Goal: Task Accomplishment & Management: Manage account settings

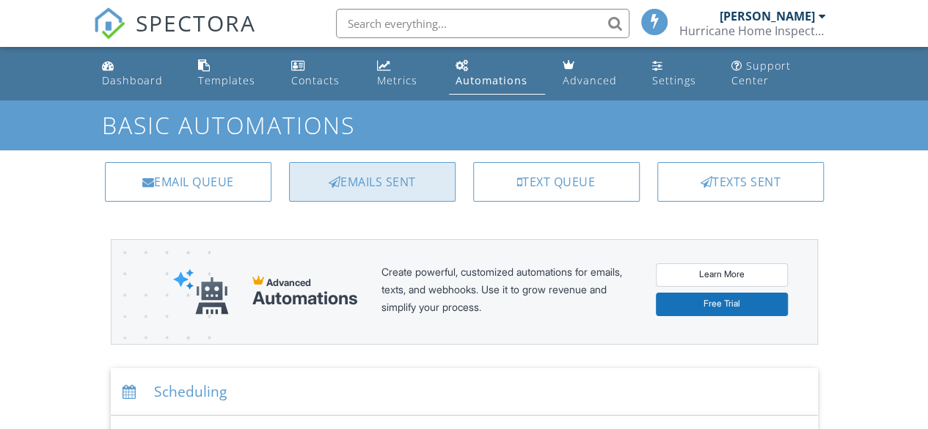
click at [382, 172] on div "Emails Sent" at bounding box center [372, 182] width 167 height 40
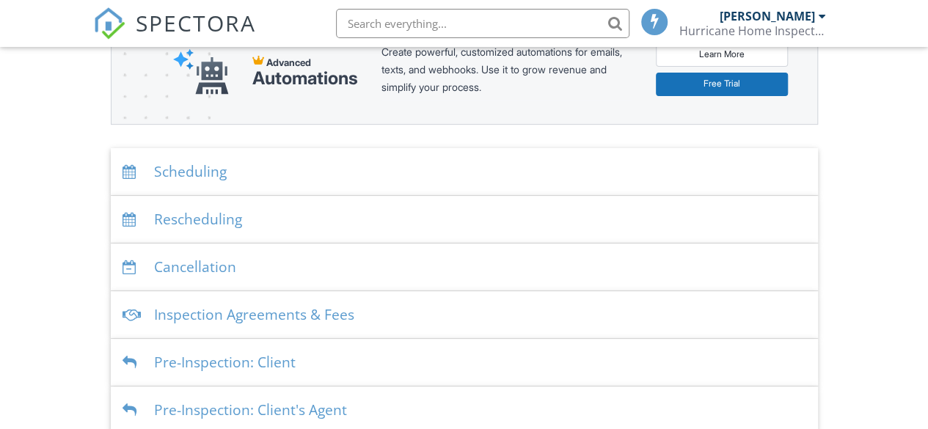
click at [327, 304] on div "Inspection Agreements & Fees" at bounding box center [464, 315] width 707 height 48
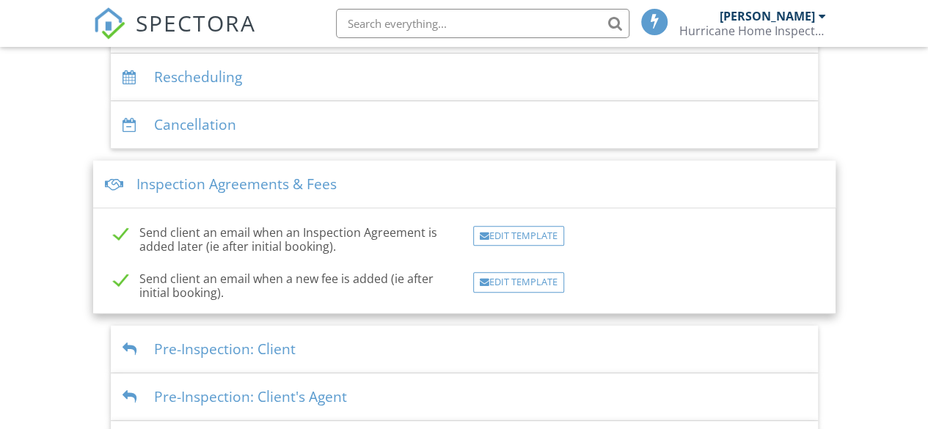
scroll to position [367, 0]
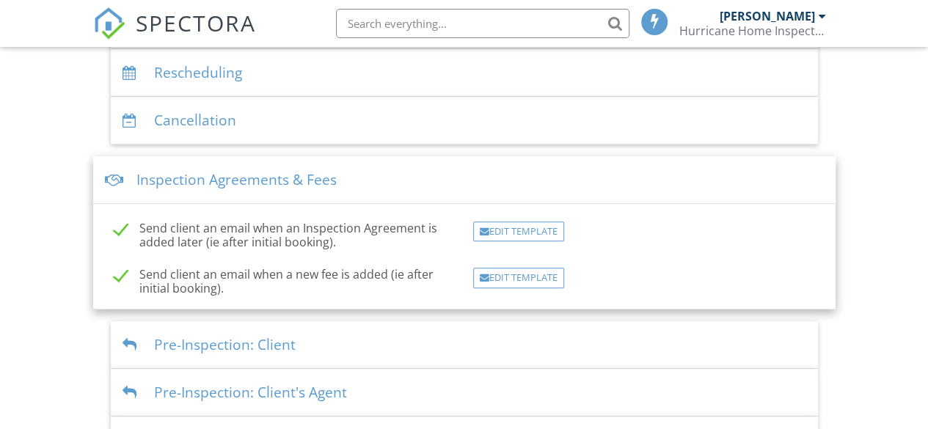
click at [516, 234] on div "Edit Template" at bounding box center [518, 232] width 91 height 21
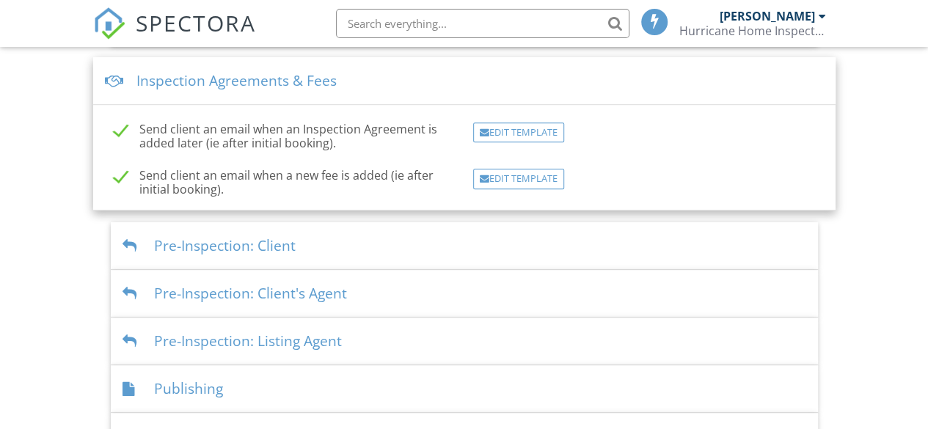
click at [346, 247] on div "Pre-Inspection: Client" at bounding box center [464, 246] width 707 height 48
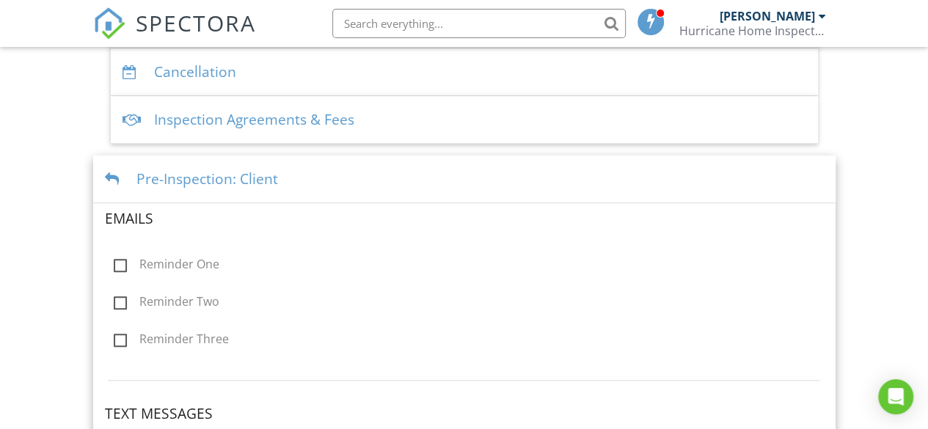
scroll to position [392, 0]
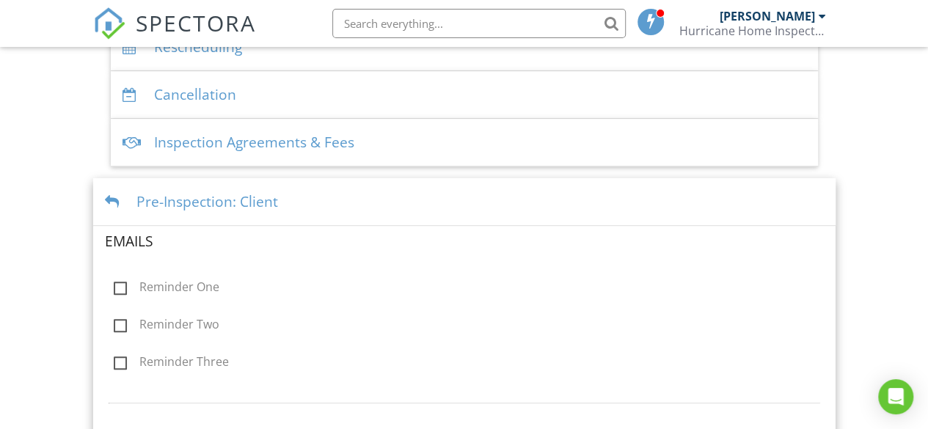
click at [109, 195] on div at bounding box center [115, 202] width 20 height 14
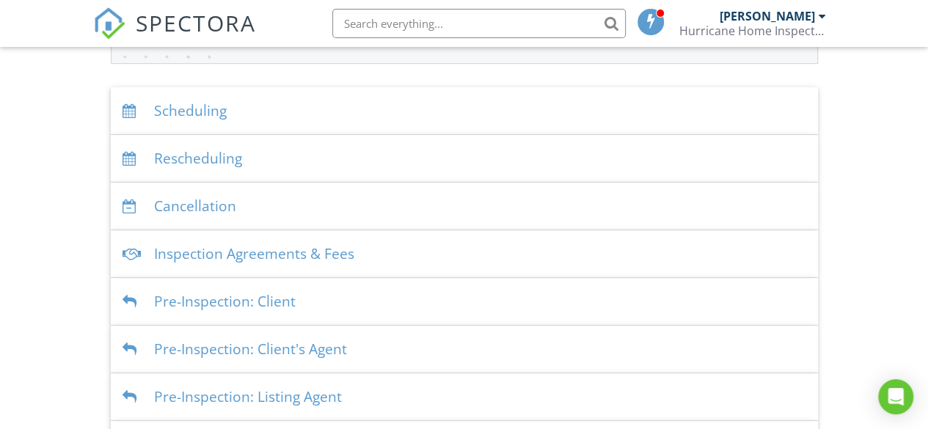
scroll to position [252, 0]
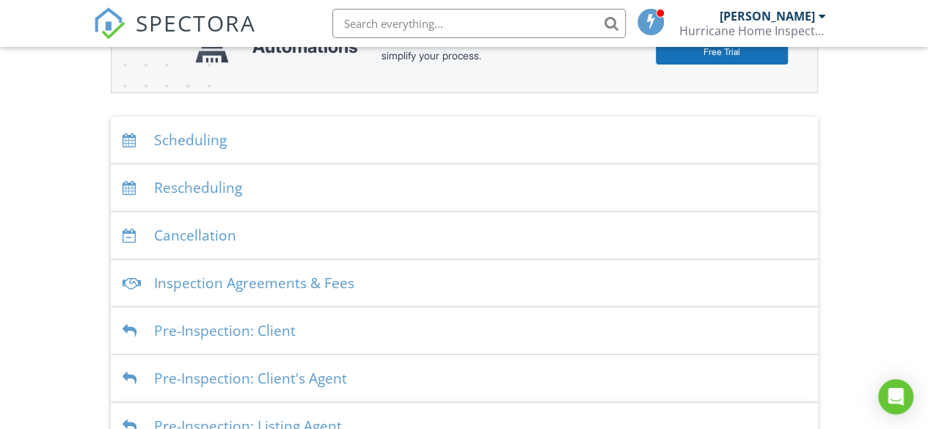
click at [293, 135] on div "Scheduling" at bounding box center [464, 141] width 707 height 48
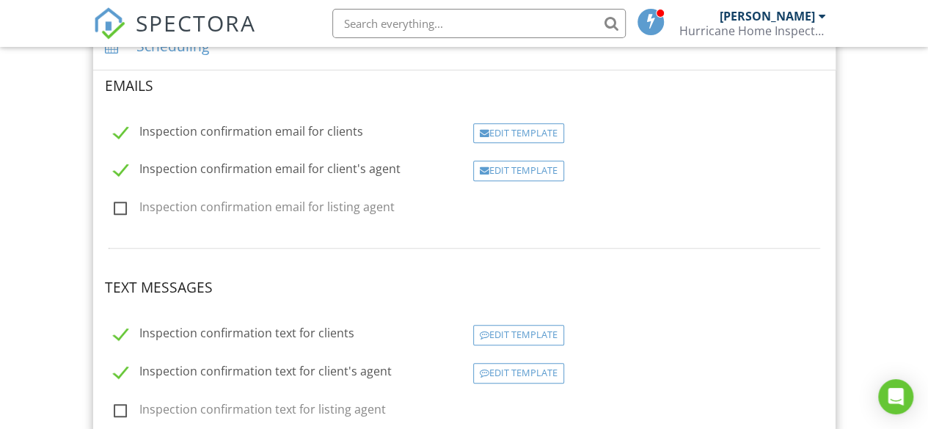
scroll to position [325, 0]
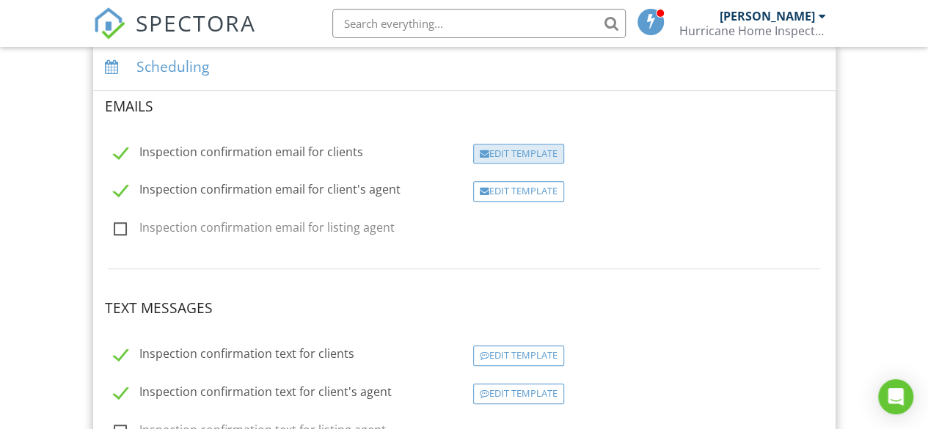
click at [519, 156] on div "Edit Template" at bounding box center [518, 154] width 91 height 21
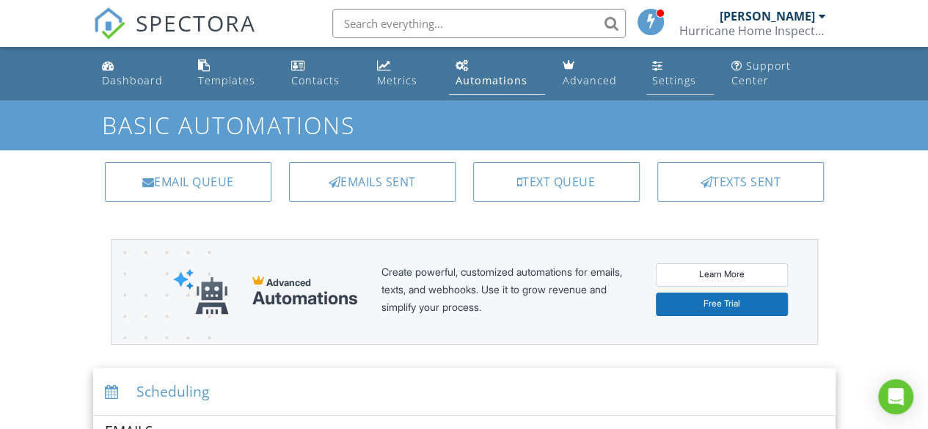
click at [684, 73] on link "Settings" at bounding box center [679, 74] width 67 height 42
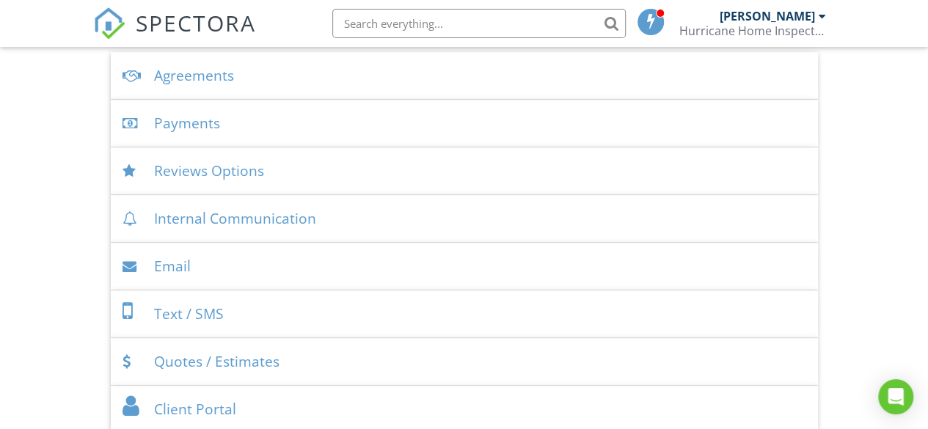
scroll to position [587, 0]
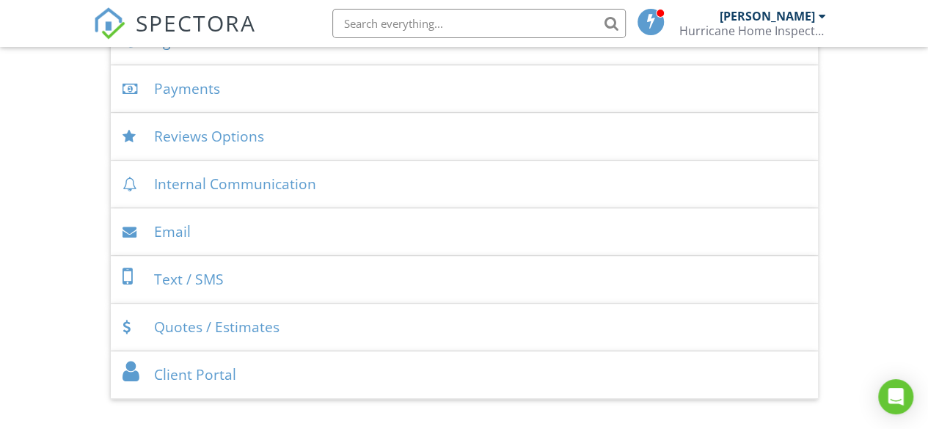
click at [215, 93] on div "Payments" at bounding box center [464, 89] width 707 height 48
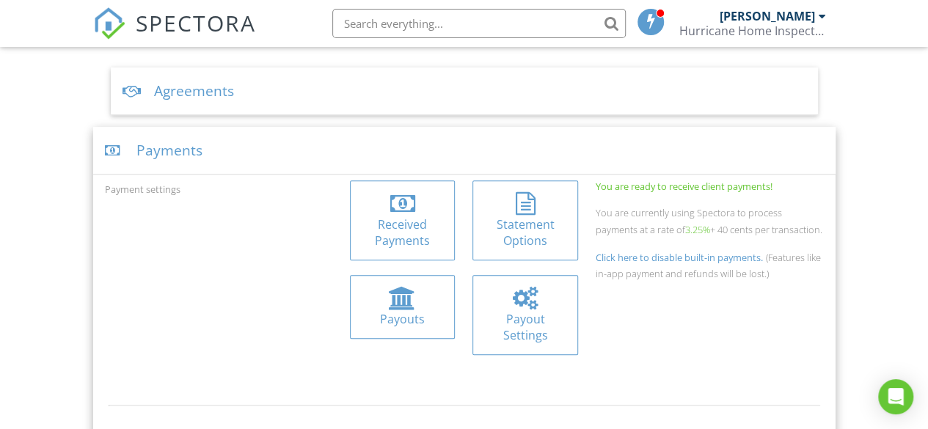
scroll to position [514, 0]
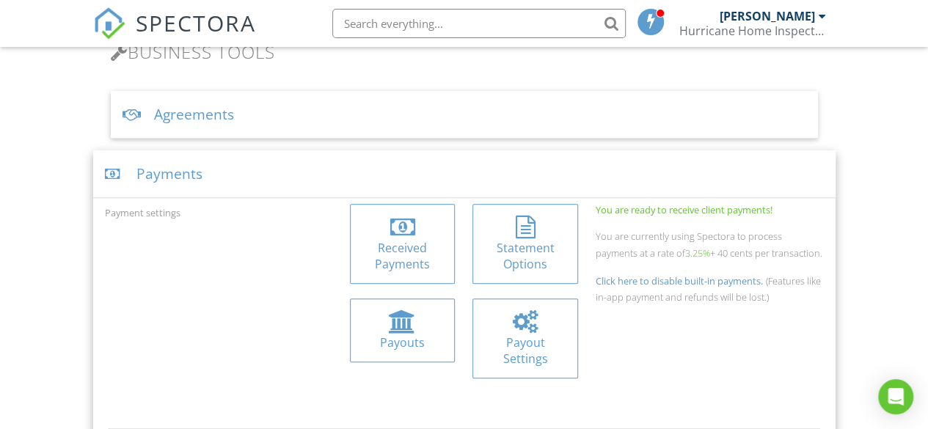
click at [208, 108] on div "Agreements" at bounding box center [464, 115] width 707 height 48
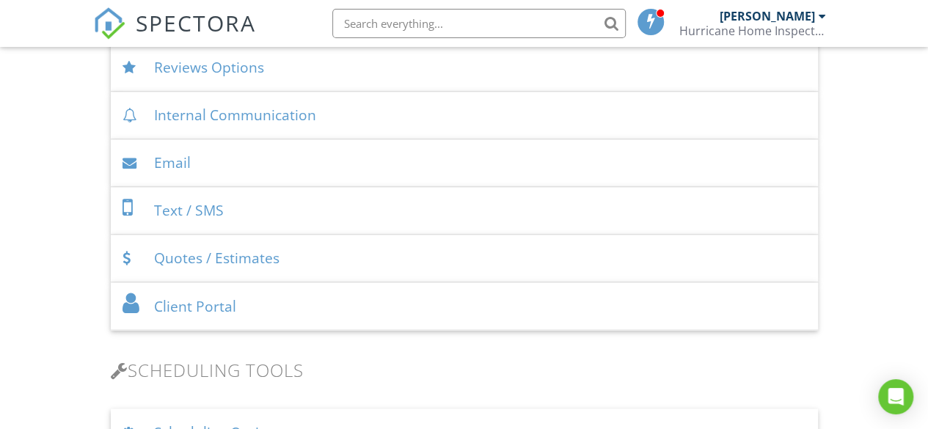
scroll to position [1100, 0]
click at [271, 294] on div "Client Portal" at bounding box center [464, 305] width 707 height 48
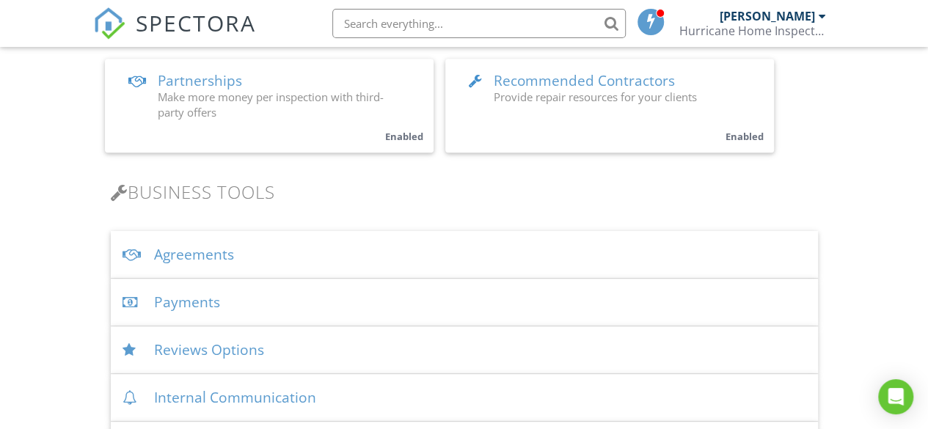
scroll to position [438, 0]
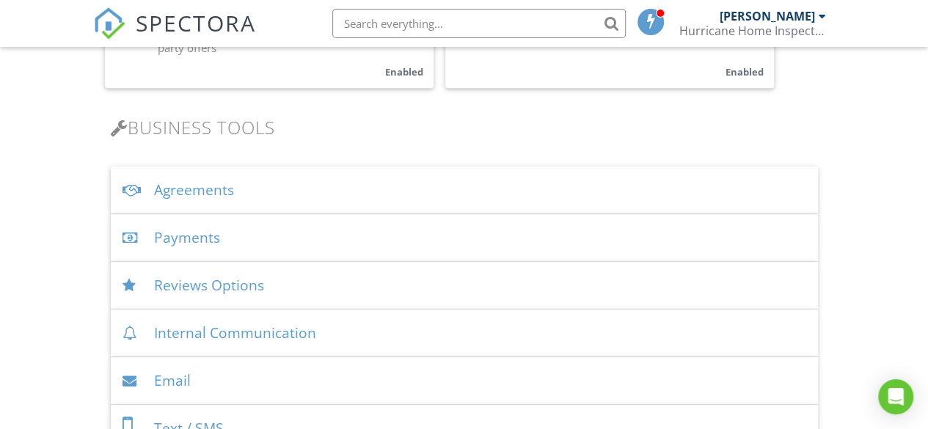
click at [255, 234] on div "Payments" at bounding box center [464, 238] width 707 height 48
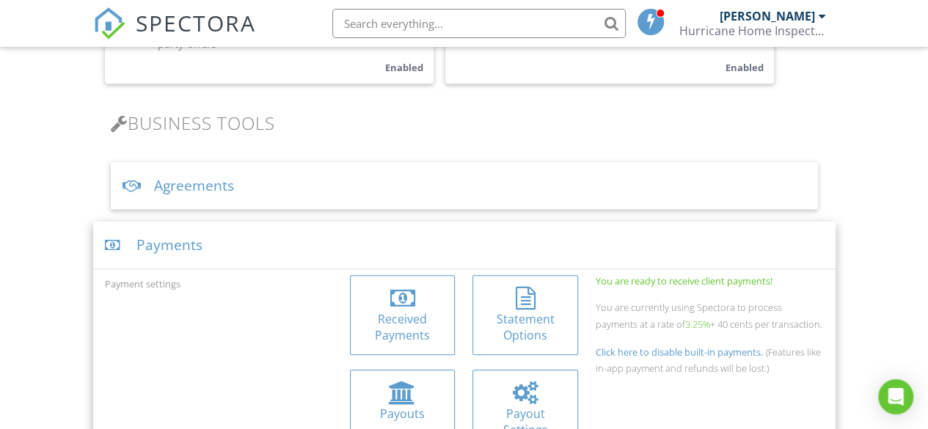
scroll to position [585, 0]
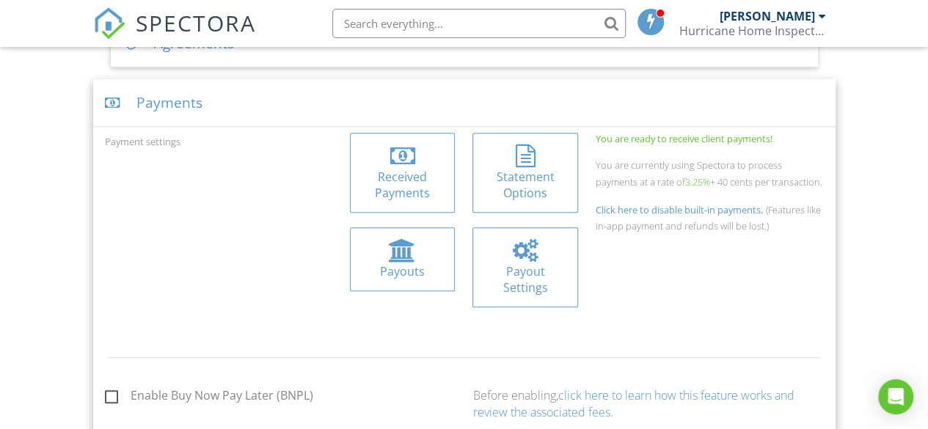
click at [568, 252] on div "Payout Settings" at bounding box center [524, 267] width 103 height 78
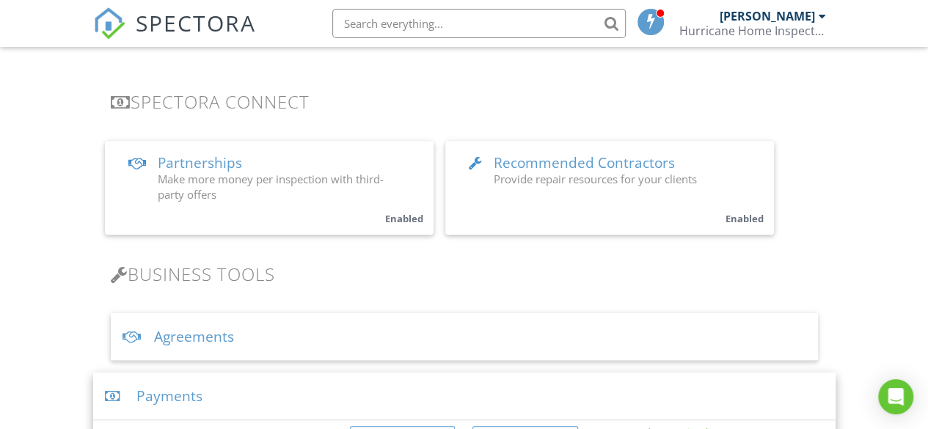
scroll to position [440, 0]
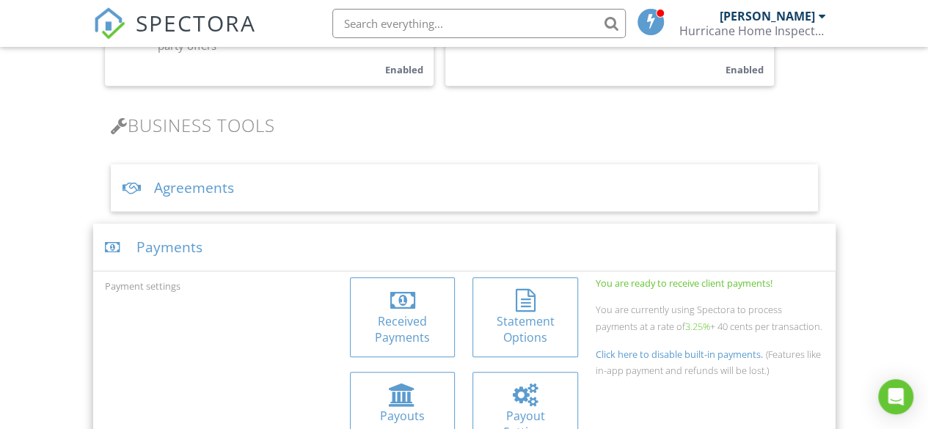
click at [169, 244] on div "Payments" at bounding box center [464, 248] width 742 height 48
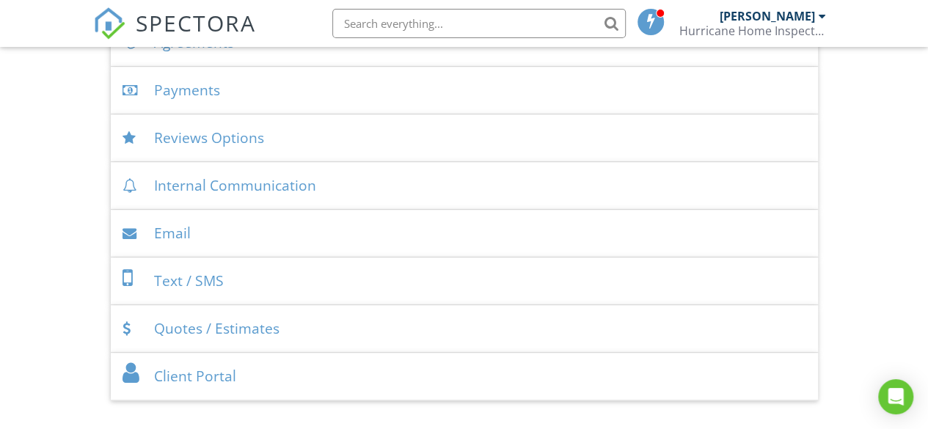
scroll to position [587, 0]
click at [192, 136] on div "Reviews Options" at bounding box center [464, 137] width 707 height 48
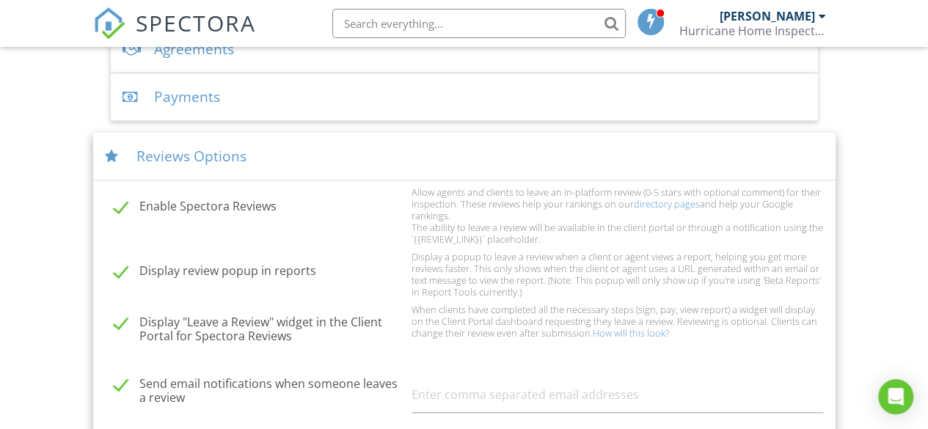
scroll to position [440, 0]
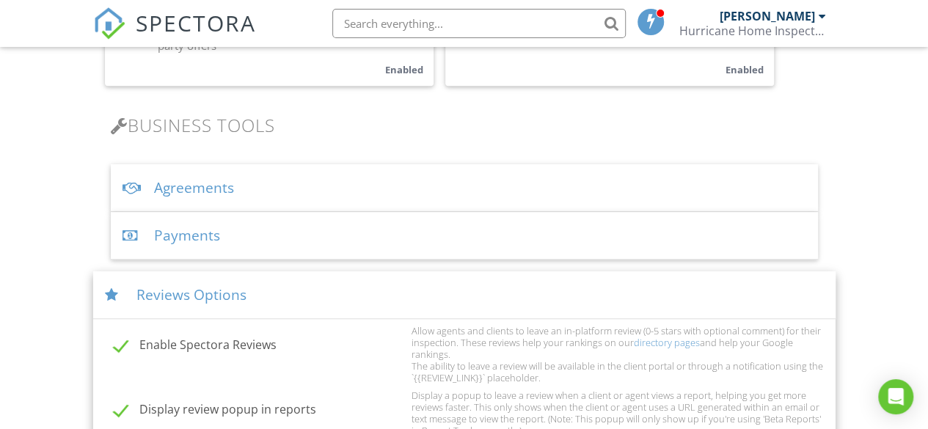
click at [185, 285] on div "Reviews Options" at bounding box center [464, 295] width 742 height 48
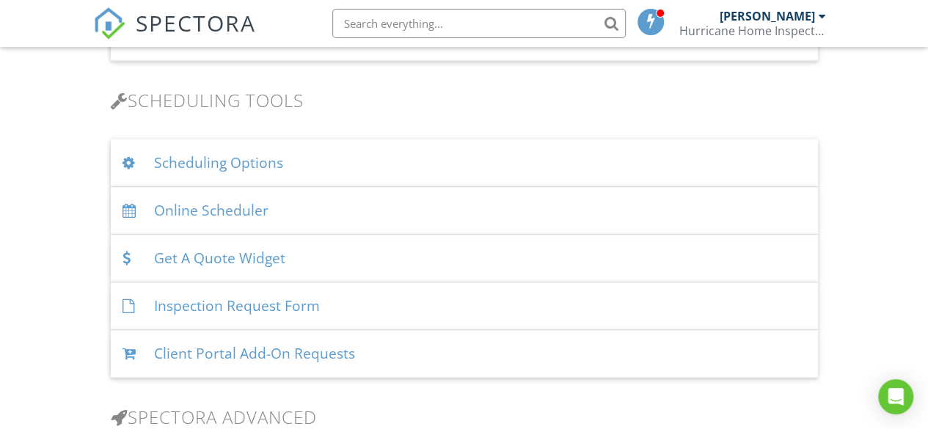
scroll to position [954, 0]
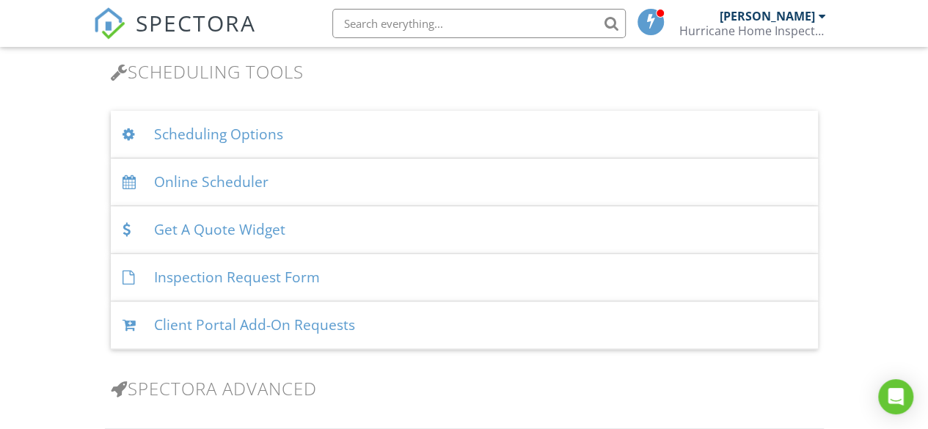
click at [274, 128] on div "Scheduling Options" at bounding box center [464, 135] width 707 height 48
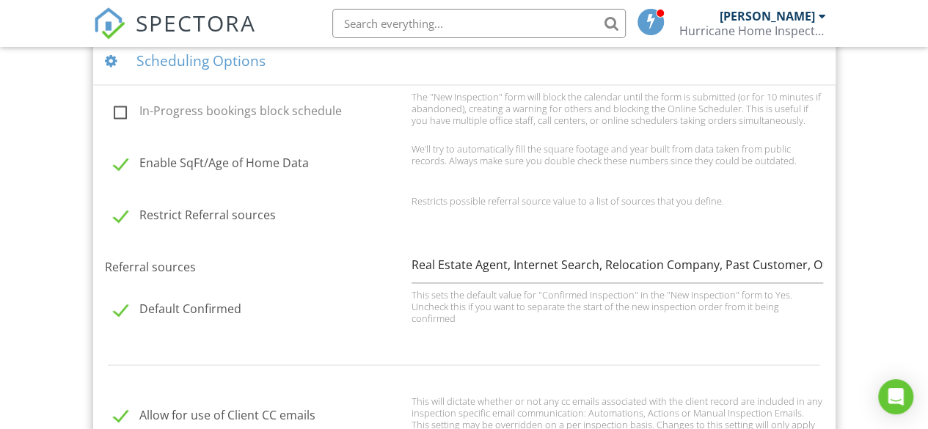
scroll to position [734, 0]
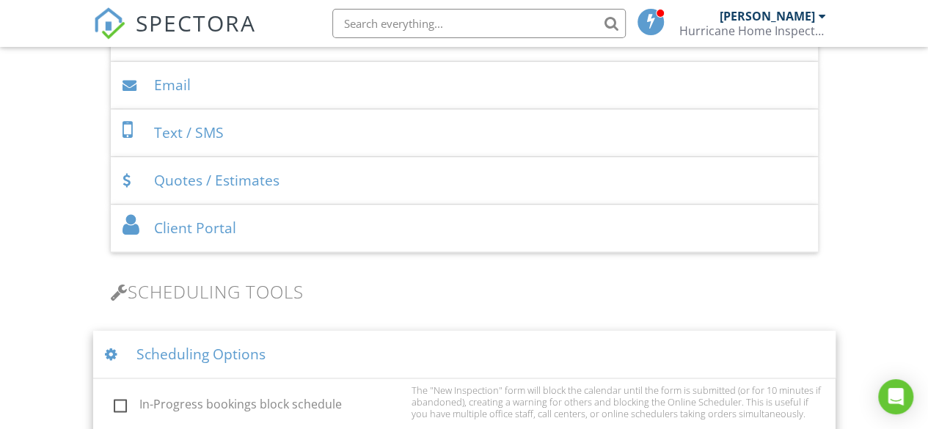
click at [216, 359] on div "Scheduling Options" at bounding box center [464, 355] width 742 height 48
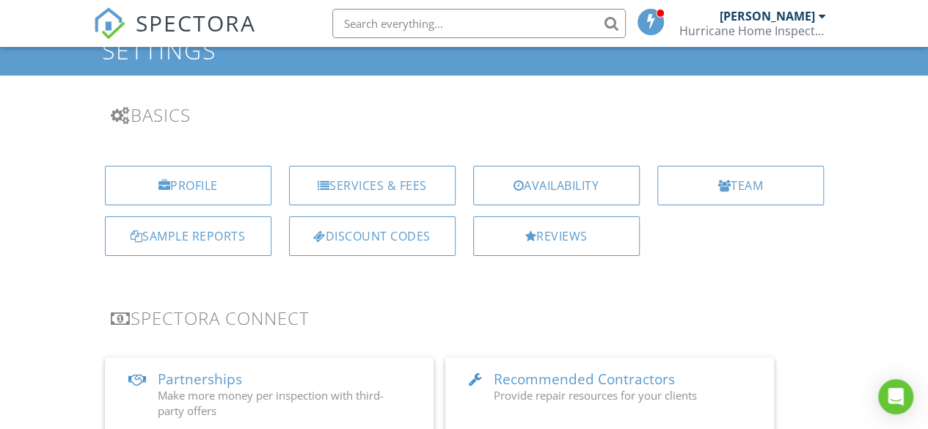
scroll to position [0, 0]
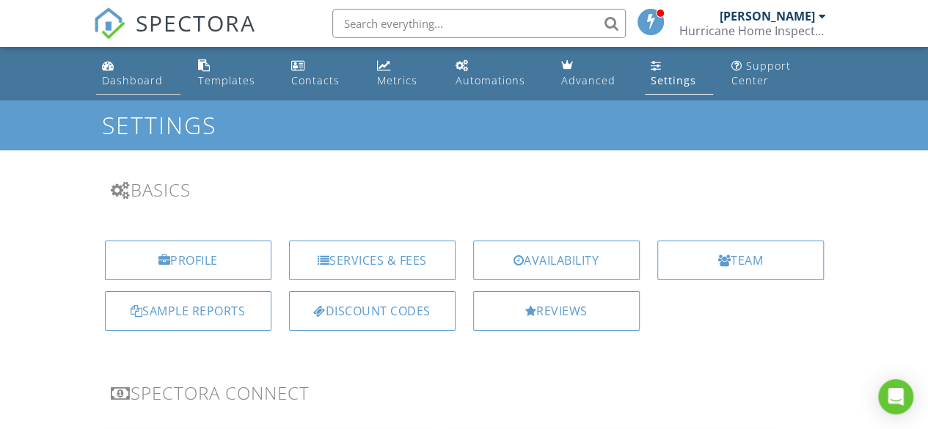
click at [108, 73] on link "Dashboard" at bounding box center [138, 74] width 85 height 42
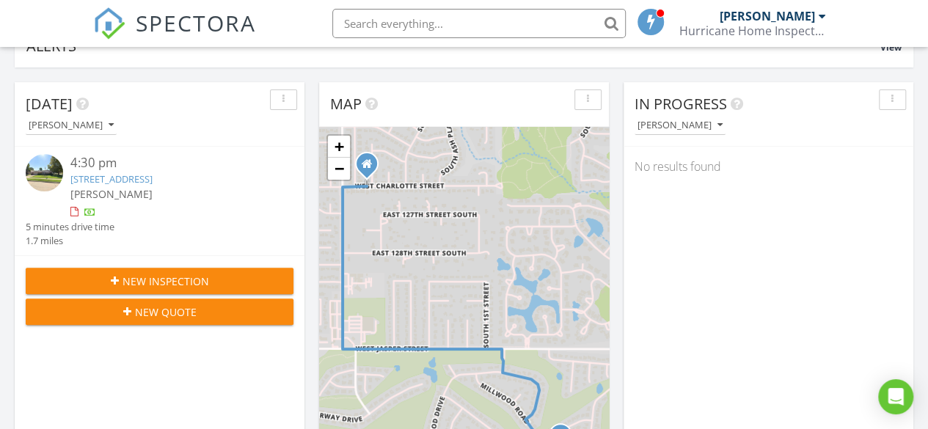
scroll to position [147, 0]
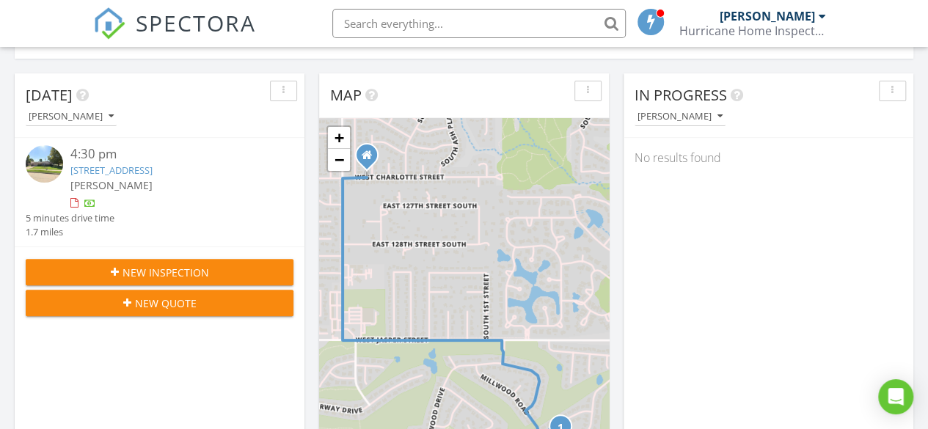
click at [43, 161] on img at bounding box center [44, 163] width 37 height 37
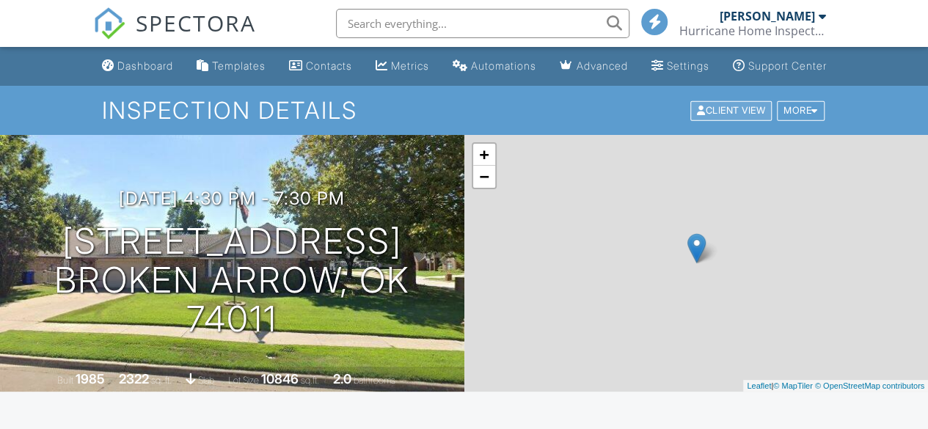
click at [735, 120] on div "Client View" at bounding box center [730, 111] width 81 height 20
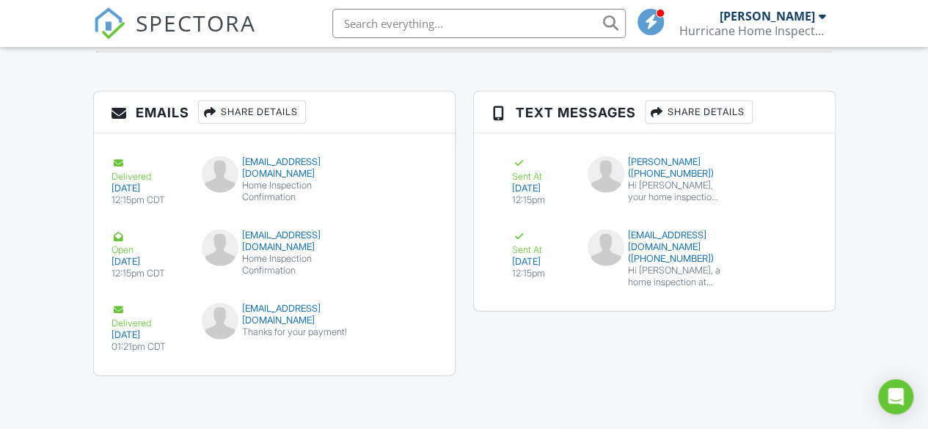
scroll to position [1951, 0]
click at [666, 180] on div "Hi [PERSON_NAME], your home inspection at [STREET_ADDRESS] is scheduled for [DA…" at bounding box center [674, 191] width 93 height 23
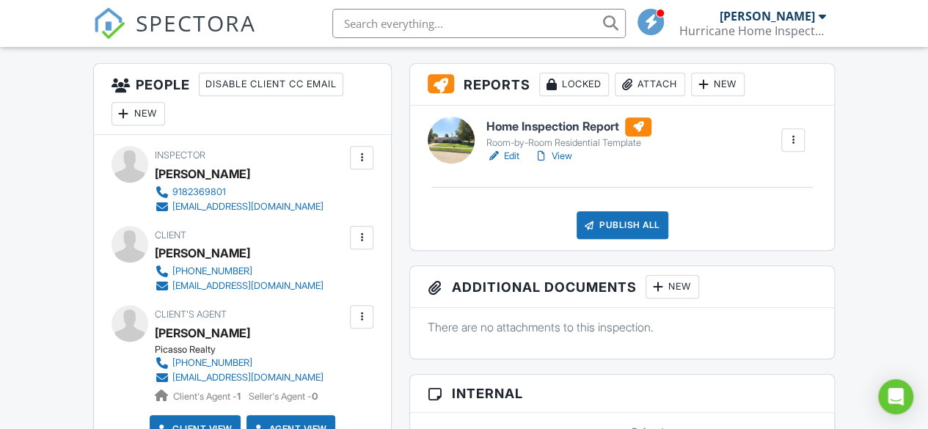
scroll to position [440, 0]
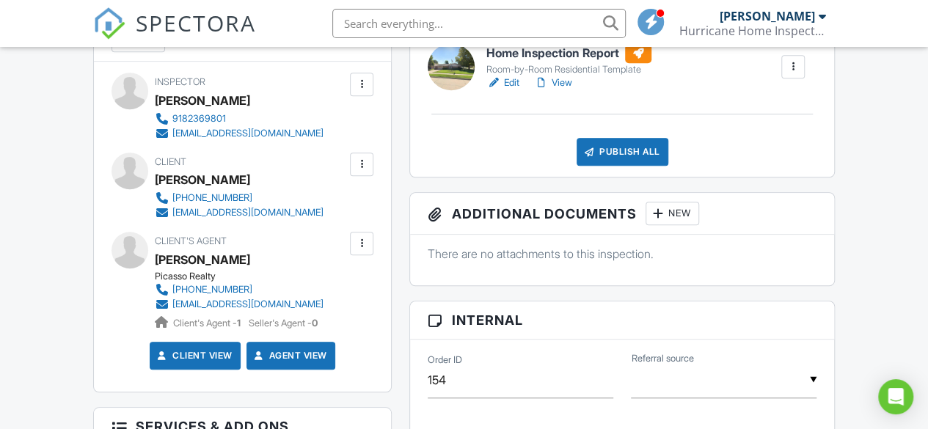
click at [509, 90] on link "Edit" at bounding box center [502, 83] width 33 height 15
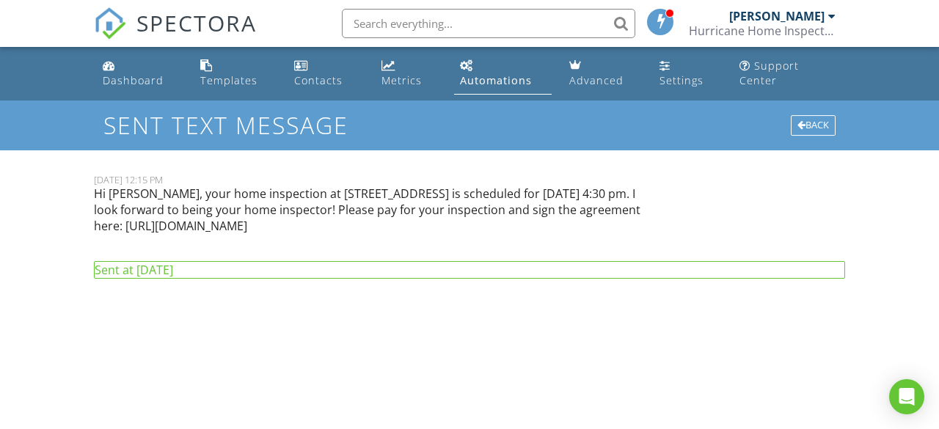
drag, startPoint x: 257, startPoint y: 225, endPoint x: 489, endPoint y: 234, distance: 231.3
click at [489, 234] on div "Hi [PERSON_NAME], your home inspection at [STREET_ADDRESS] is scheduled for [DA…" at bounding box center [373, 216] width 577 height 61
copy p "[URL][DOMAIN_NAME]"
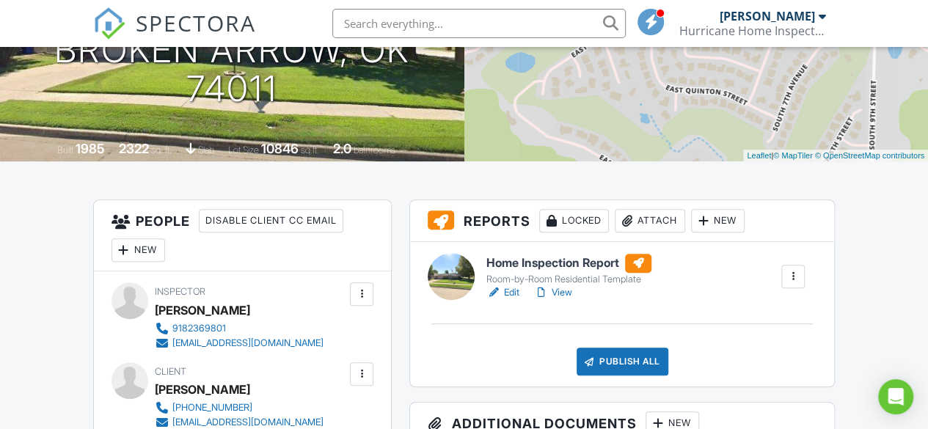
scroll to position [235, 0]
